Goal: Task Accomplishment & Management: Use online tool/utility

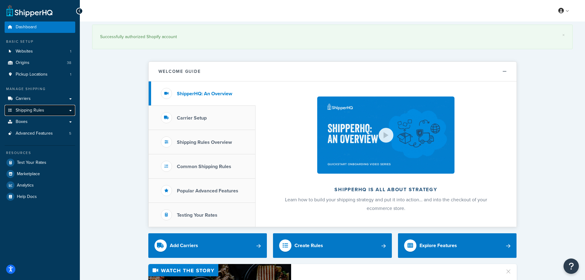
click at [30, 110] on span "Shipping Rules" at bounding box center [30, 110] width 29 height 5
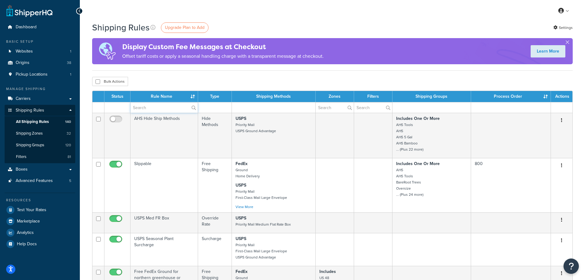
click at [149, 109] on input "text" at bounding box center [163, 107] width 67 height 10
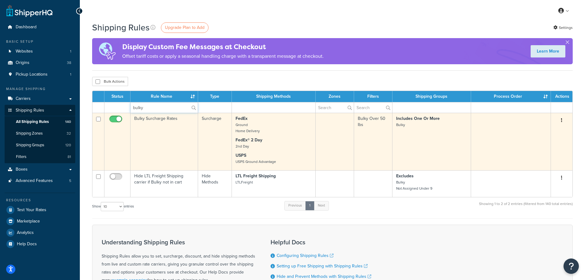
type input "bulky"
click at [152, 117] on td "Bulky Surcharge Rates" at bounding box center [164, 141] width 68 height 57
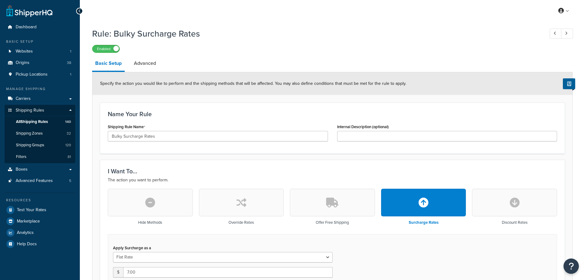
select select "CART"
drag, startPoint x: 146, startPoint y: 60, endPoint x: 146, endPoint y: 65, distance: 4.6
click at [146, 60] on link "Advanced" at bounding box center [145, 63] width 28 height 15
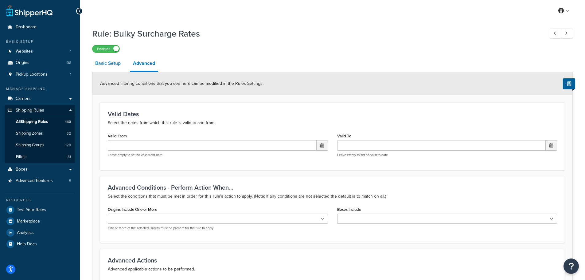
click at [98, 63] on link "Basic Setup" at bounding box center [108, 63] width 32 height 15
select select "CART"
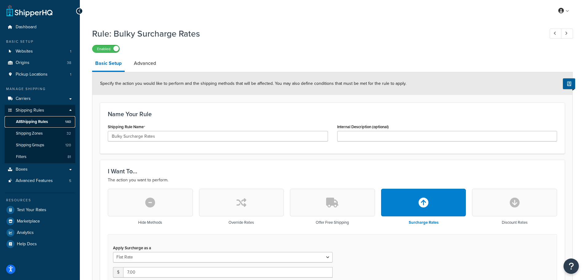
click at [32, 121] on span "All Shipping Rules" at bounding box center [32, 121] width 32 height 5
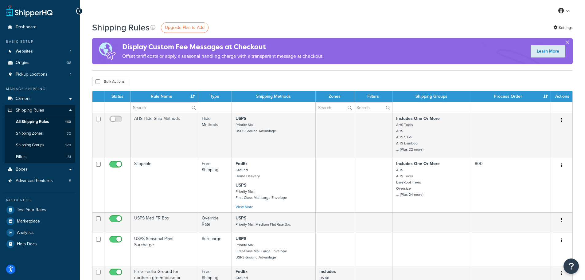
click at [568, 43] on button "button" at bounding box center [567, 44] width 2 height 2
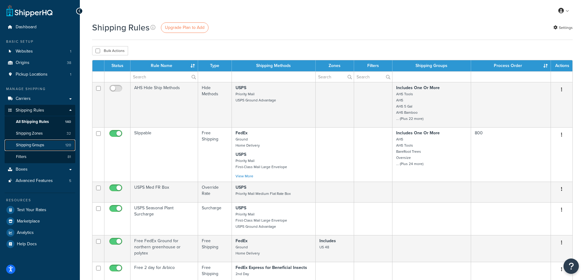
click at [30, 141] on link "Shipping Groups 120" at bounding box center [40, 144] width 71 height 11
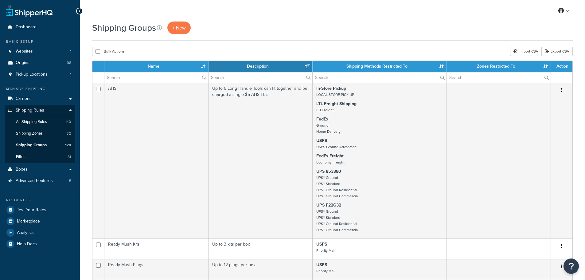
select select "15"
click at [131, 77] on input "text" at bounding box center [156, 77] width 104 height 10
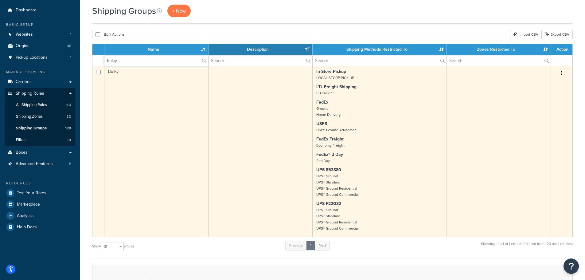
scroll to position [31, 0]
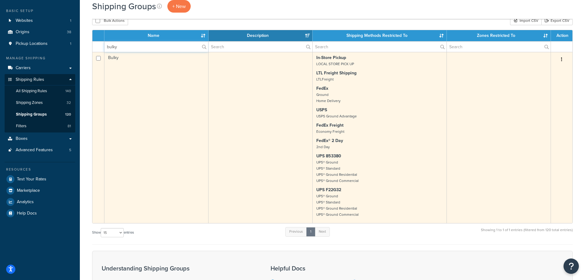
type input "bulky"
click at [113, 57] on td "Bulky" at bounding box center [156, 137] width 104 height 171
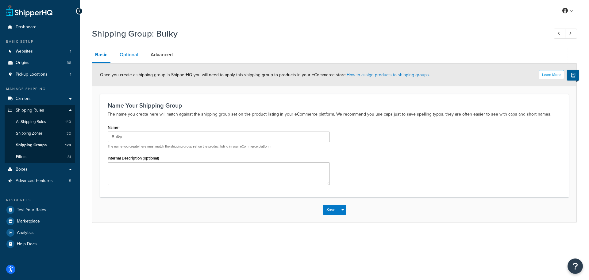
click at [130, 55] on link "Optional" at bounding box center [129, 54] width 25 height 15
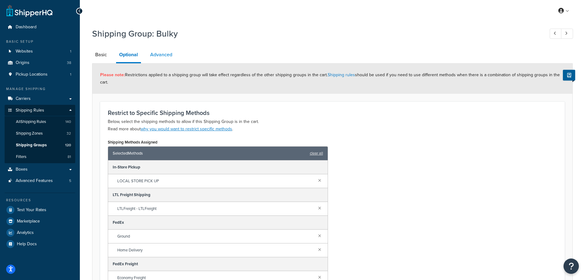
click at [160, 55] on link "Advanced" at bounding box center [161, 54] width 28 height 15
select select "55"
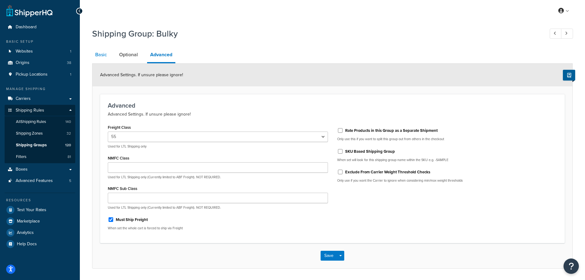
click at [100, 56] on link "Basic" at bounding box center [101, 54] width 18 height 15
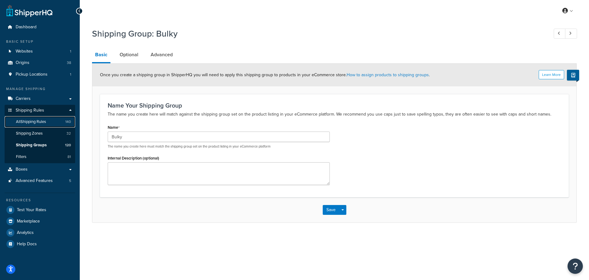
click at [30, 122] on span "All Shipping Rules" at bounding box center [31, 121] width 30 height 5
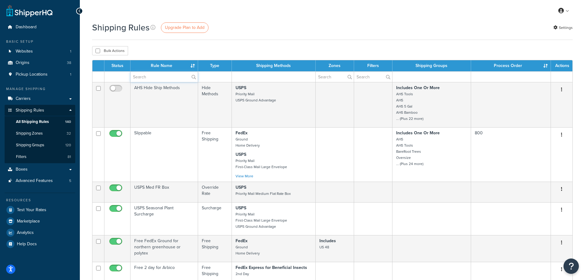
click at [147, 77] on input "text" at bounding box center [163, 77] width 67 height 10
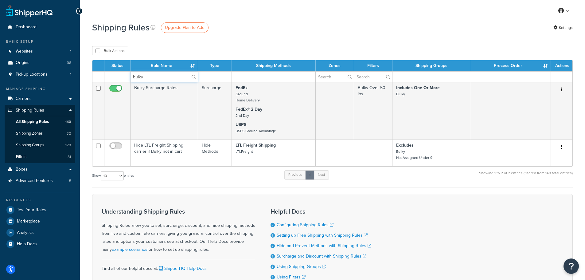
type input "bulky"
click at [22, 169] on span "Boxes" at bounding box center [22, 169] width 12 height 5
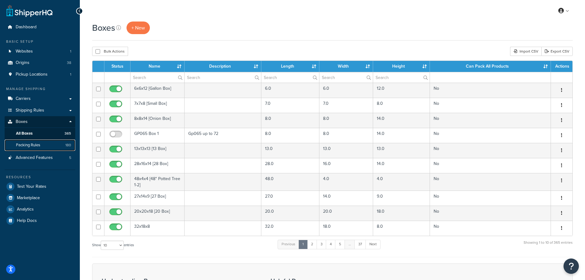
click at [26, 146] on span "Packing Rules" at bounding box center [28, 144] width 24 height 5
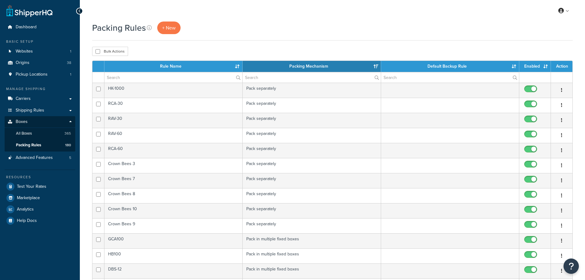
select select "15"
click at [149, 77] on input "text" at bounding box center [173, 77] width 138 height 10
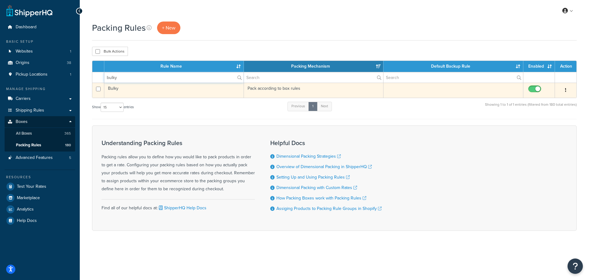
type input "bulky"
click at [113, 88] on td "Bulky" at bounding box center [174, 90] width 140 height 15
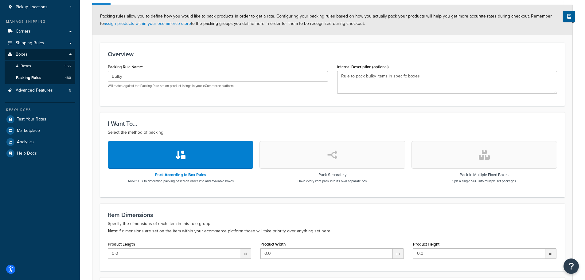
scroll to position [19, 0]
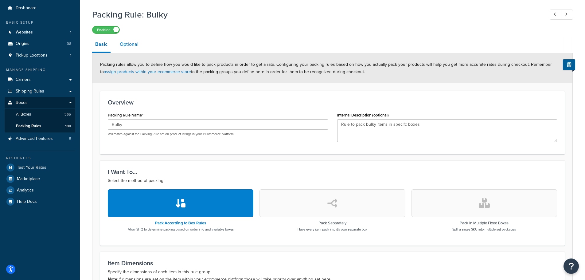
click at [129, 47] on link "Optional" at bounding box center [129, 44] width 25 height 15
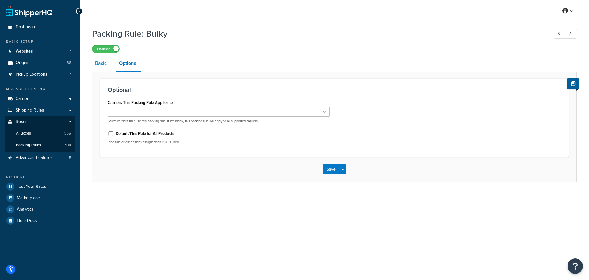
click at [99, 64] on link "Basic" at bounding box center [101, 63] width 18 height 15
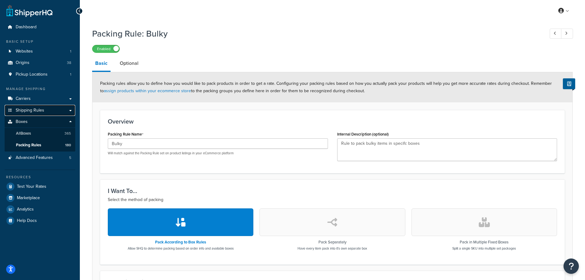
click at [28, 109] on span "Shipping Rules" at bounding box center [30, 110] width 29 height 5
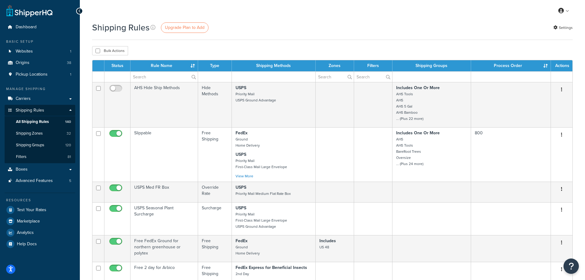
click at [293, 11] on div "My Profile Billing Global Settings Contact Us Logout" at bounding box center [332, 10] width 505 height 21
click at [35, 145] on span "Shipping Groups" at bounding box center [30, 144] width 28 height 5
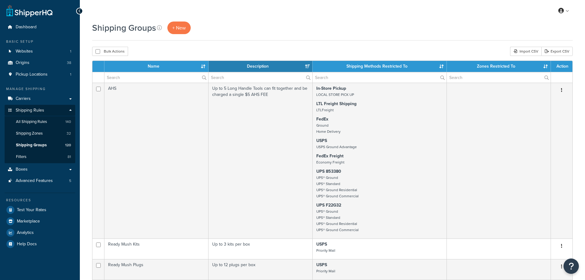
select select "15"
click at [149, 79] on input "text" at bounding box center [156, 77] width 104 height 10
paste input "Potatoes w/kit"
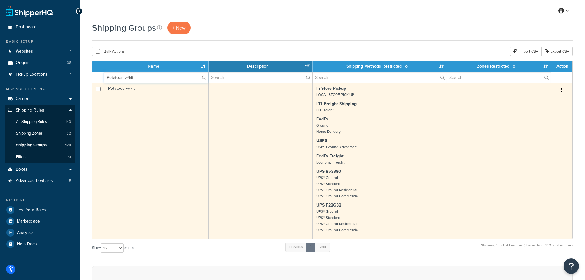
type input "Potatoes w/kit"
click at [124, 89] on td "Potatoes w/kit" at bounding box center [156, 161] width 104 height 156
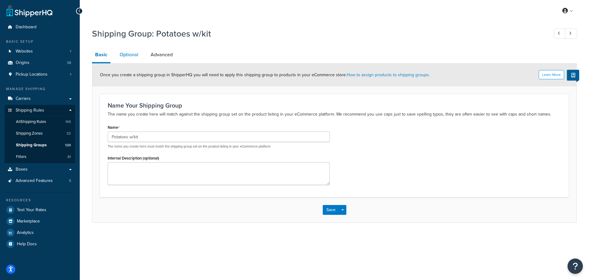
click at [126, 54] on link "Optional" at bounding box center [129, 54] width 25 height 15
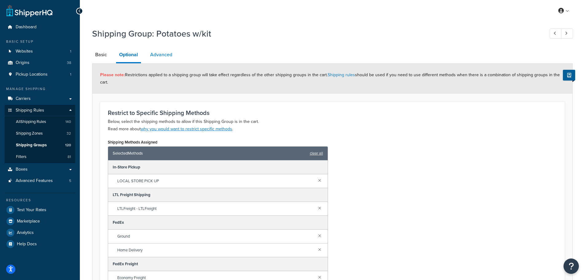
click at [158, 55] on link "Advanced" at bounding box center [161, 54] width 28 height 15
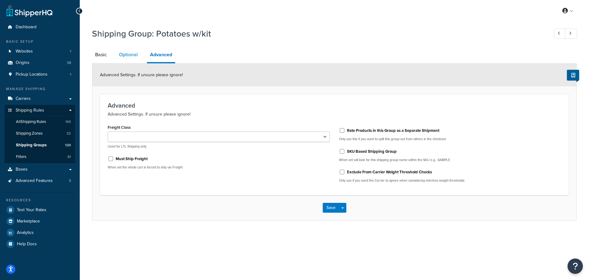
click at [127, 55] on link "Optional" at bounding box center [128, 54] width 25 height 15
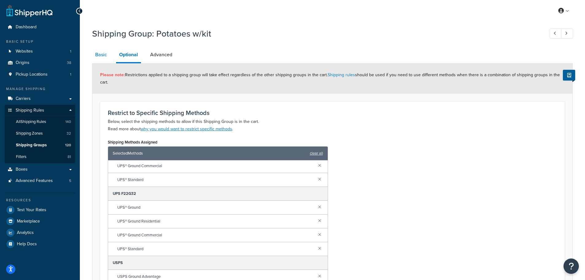
click at [99, 57] on link "Basic" at bounding box center [101, 54] width 18 height 15
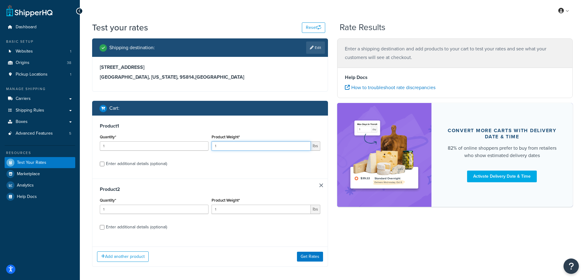
drag, startPoint x: 228, startPoint y: 146, endPoint x: 184, endPoint y: 146, distance: 44.5
click at [184, 146] on div "Quantity* 1 Product Weight* 1 lbs" at bounding box center [209, 144] width 223 height 22
click at [317, 47] on link "Edit" at bounding box center [315, 47] width 19 height 12
select select "CA"
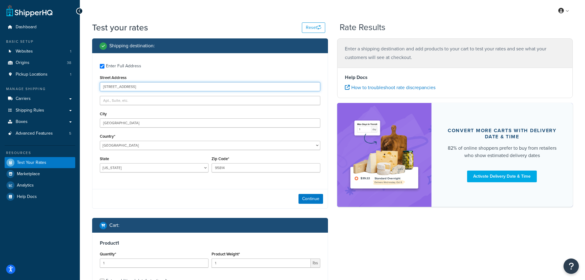
drag, startPoint x: 182, startPoint y: 85, endPoint x: 71, endPoint y: 86, distance: 111.1
click at [71, 86] on div "Dashboard Basic Setup Websites 1 Origins 38 Pickup Locations 1 Manage Shipping …" at bounding box center [292, 211] width 585 height 423
paste input "[STREET_ADDRESS]"
type input "[STREET_ADDRESS]"
click at [102, 65] on input "Enter Full Address" at bounding box center [102, 66] width 5 height 5
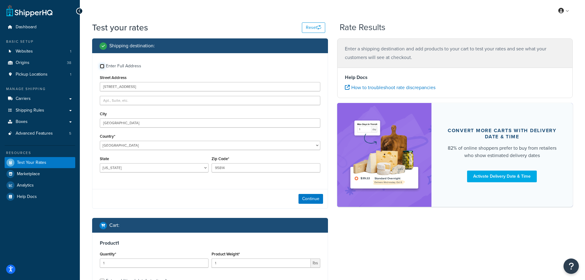
checkbox input "false"
